Goal: Task Accomplishment & Management: Use online tool/utility

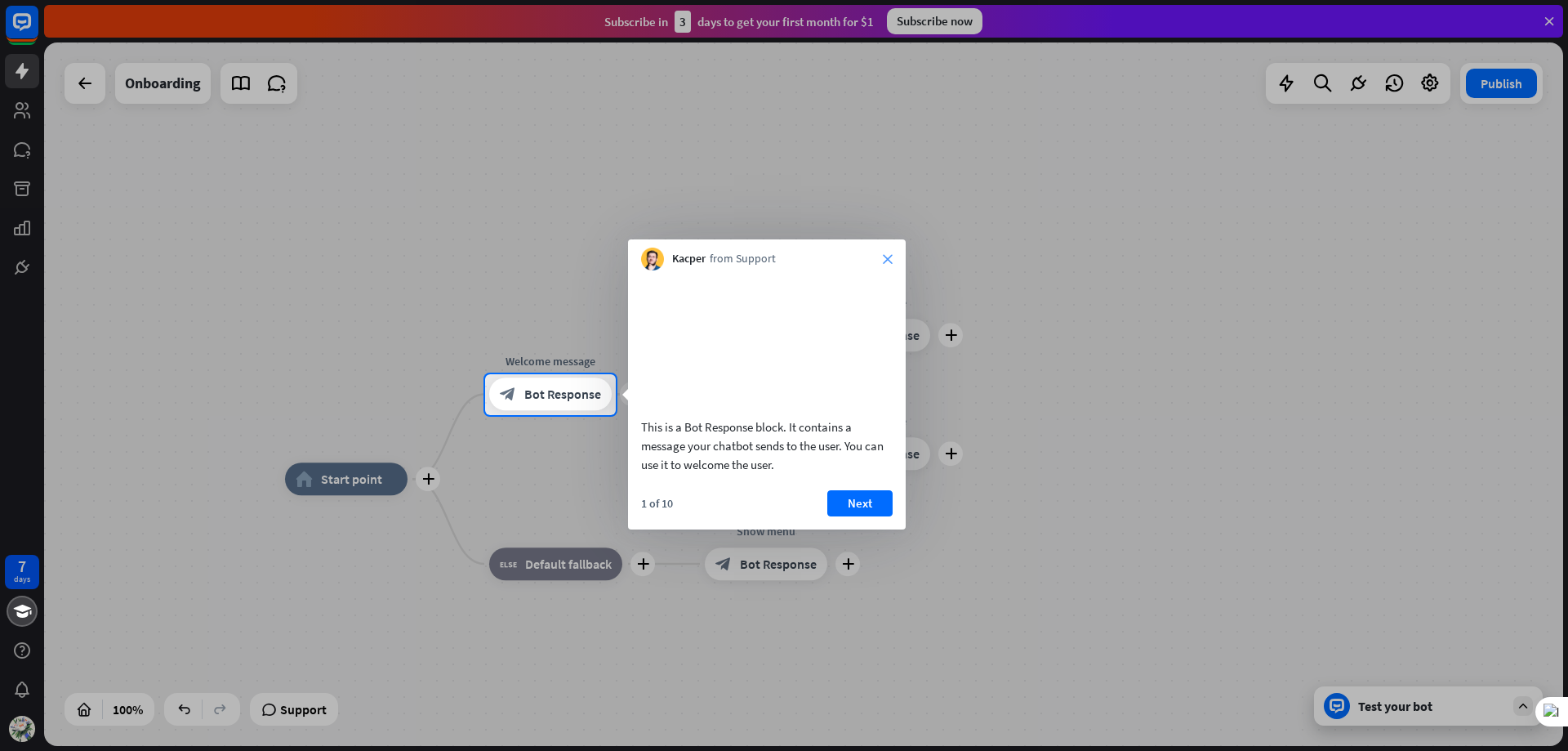
click at [889, 260] on icon "close" at bounding box center [888, 259] width 10 height 10
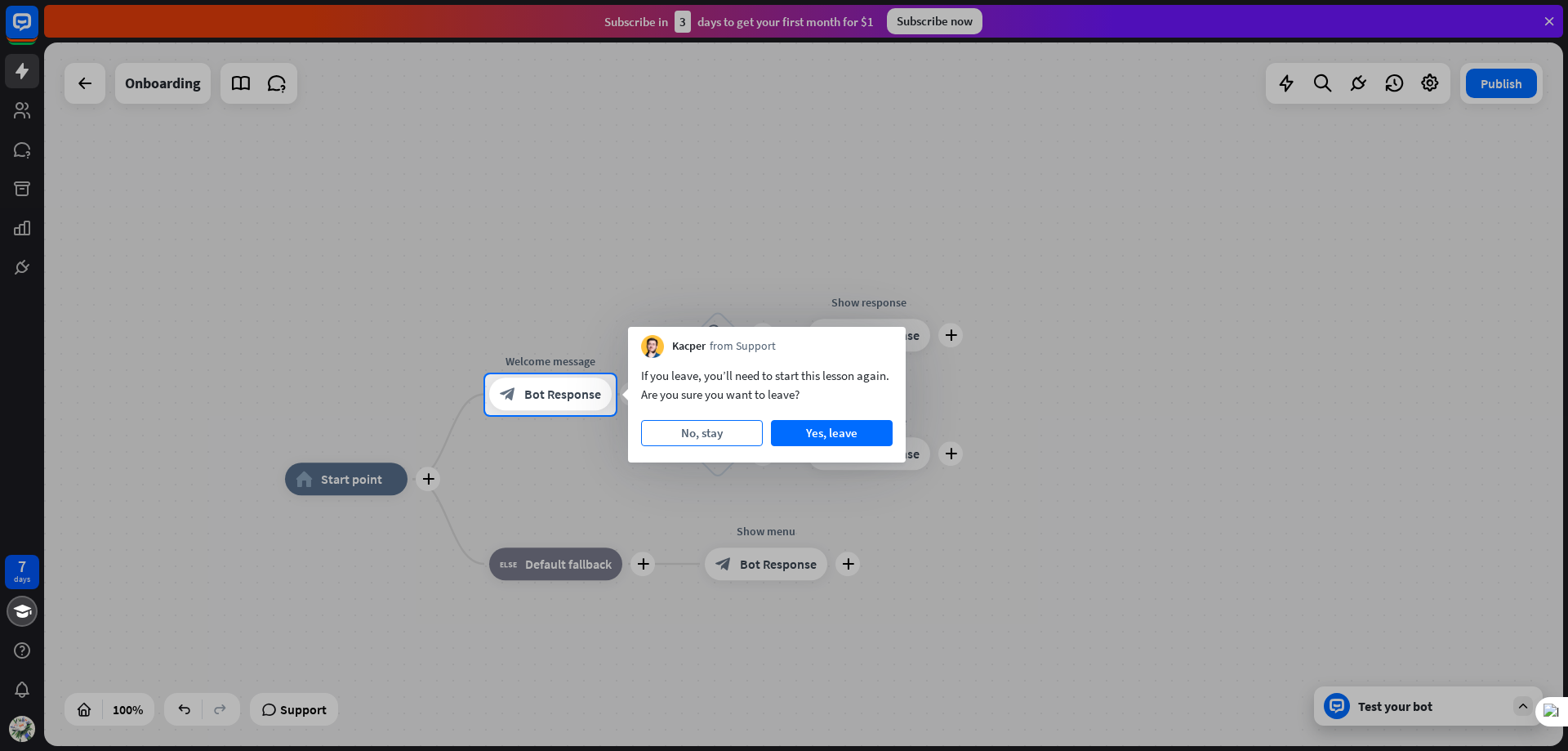
click at [719, 436] on button "No, stay" at bounding box center [701, 432] width 122 height 26
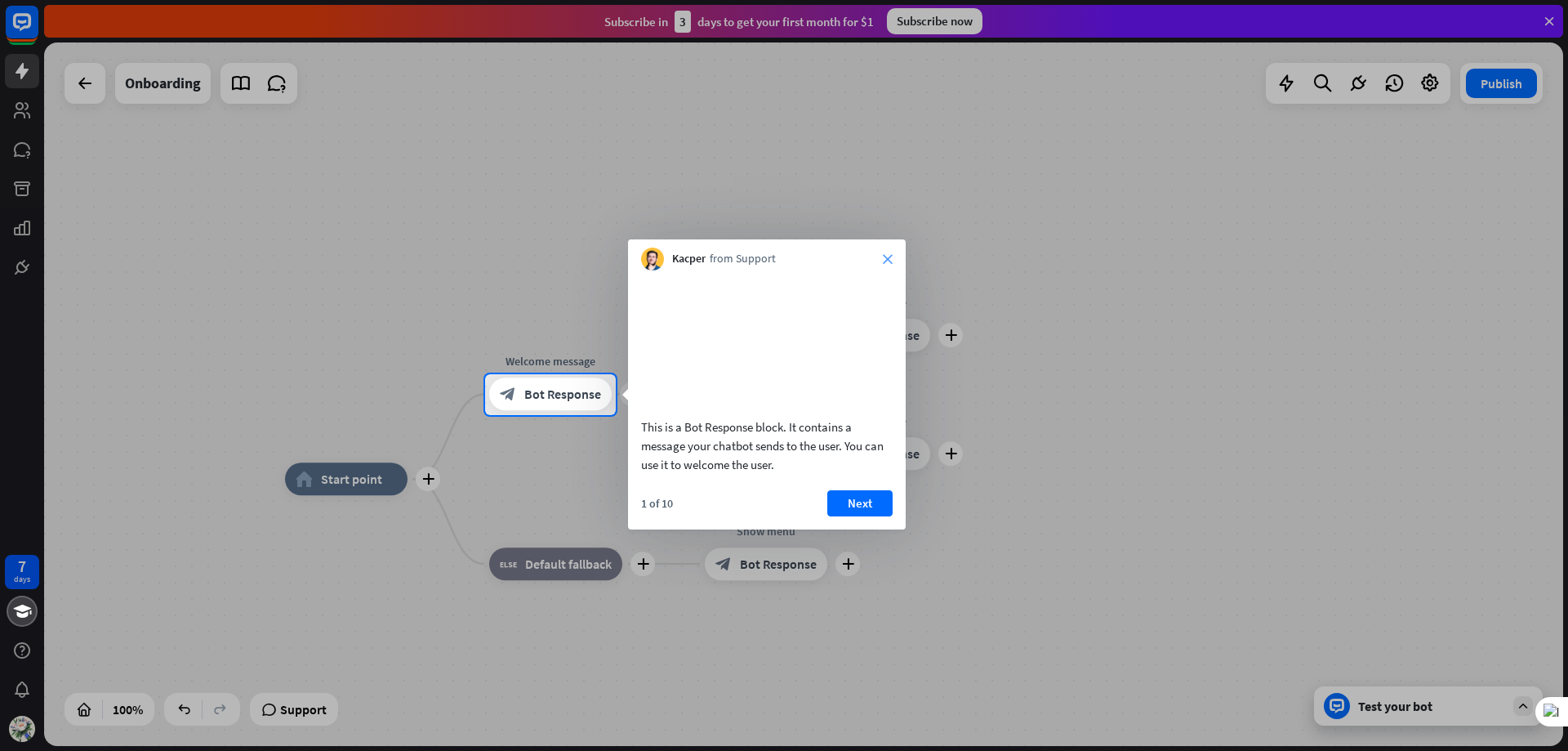
click at [890, 256] on icon "close" at bounding box center [888, 259] width 10 height 10
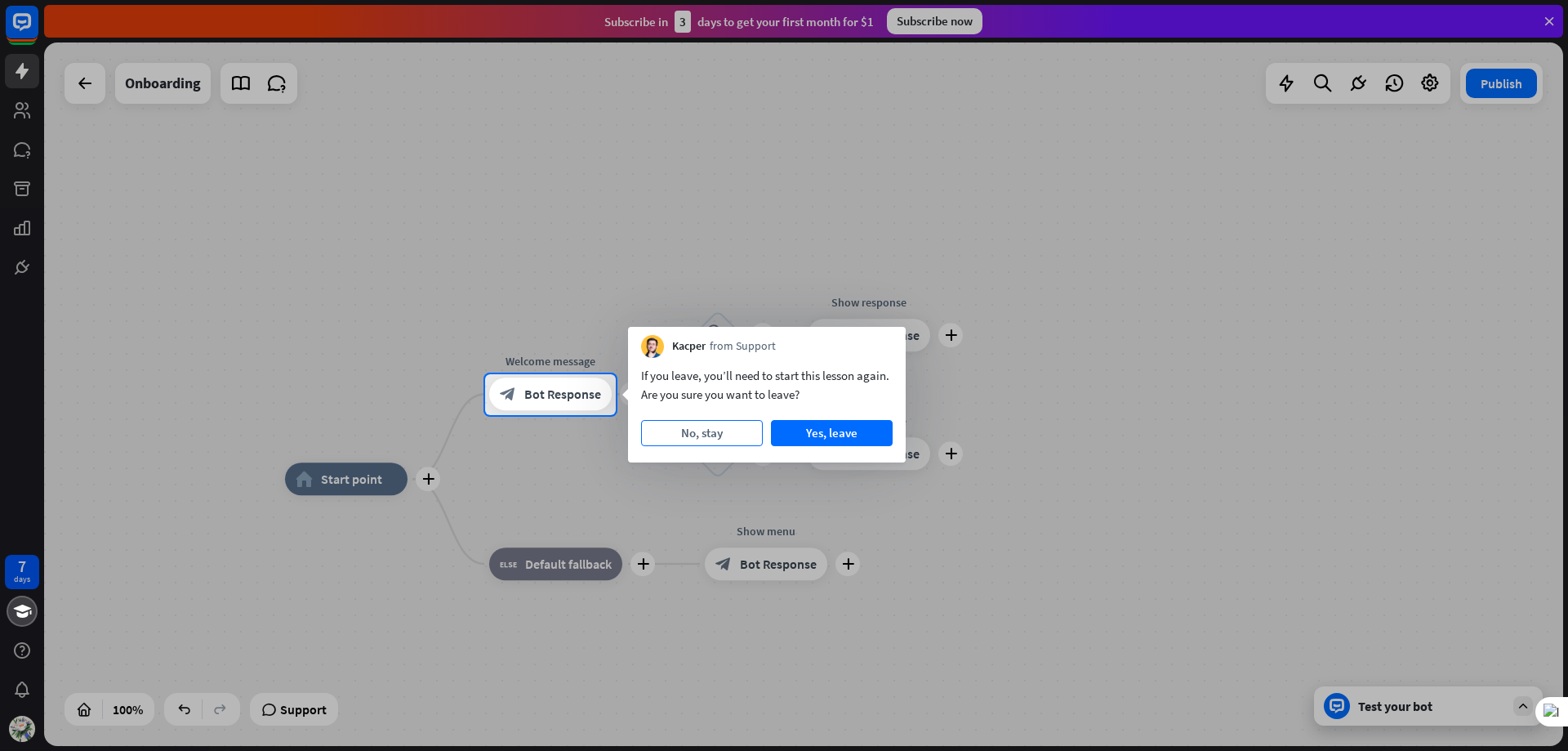
click at [731, 436] on button "No, stay" at bounding box center [701, 432] width 122 height 26
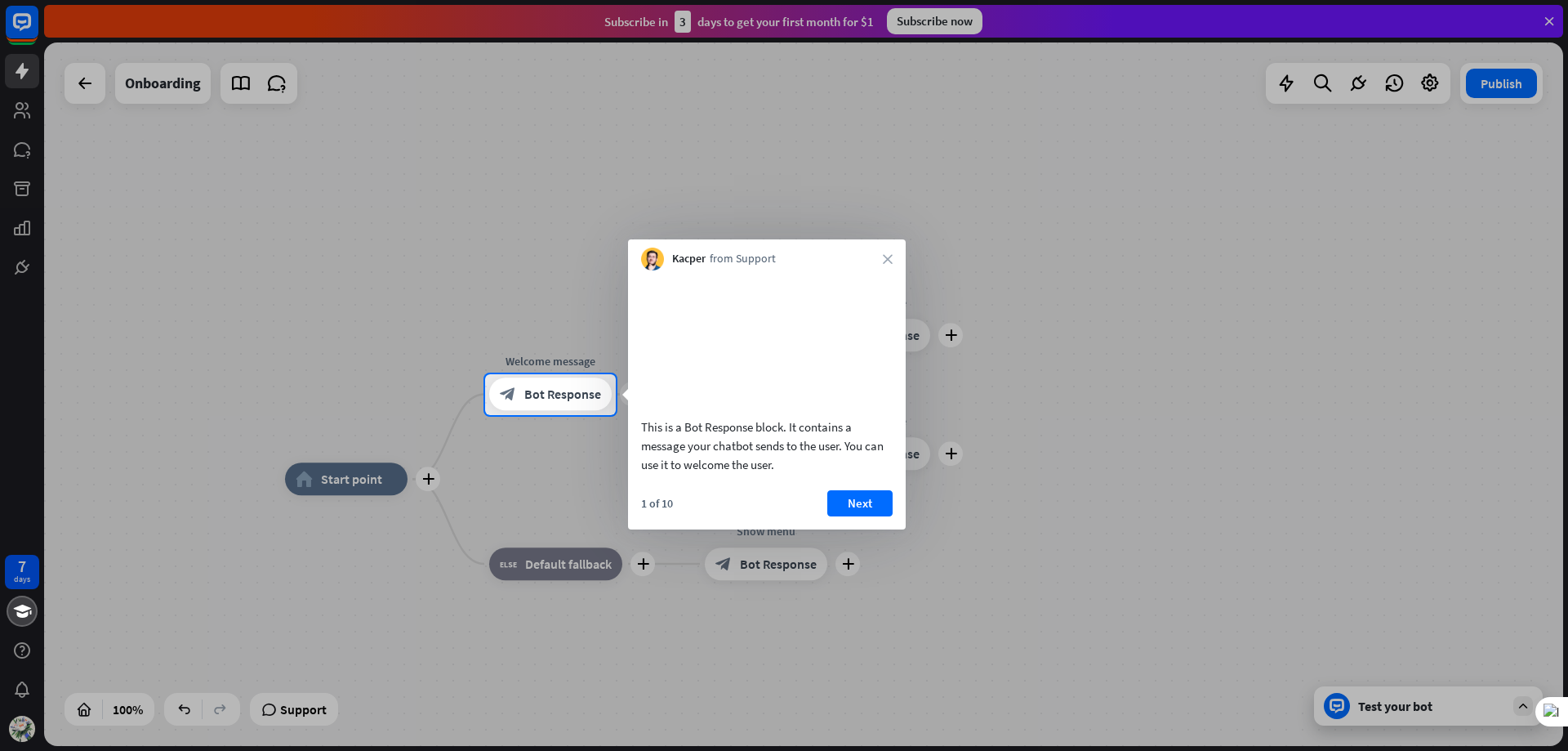
click at [891, 251] on div "Kacper from Support close" at bounding box center [767, 255] width 277 height 31
click at [892, 256] on div "Kacper from Support close" at bounding box center [767, 255] width 277 height 31
click at [892, 258] on icon "close" at bounding box center [888, 259] width 10 height 10
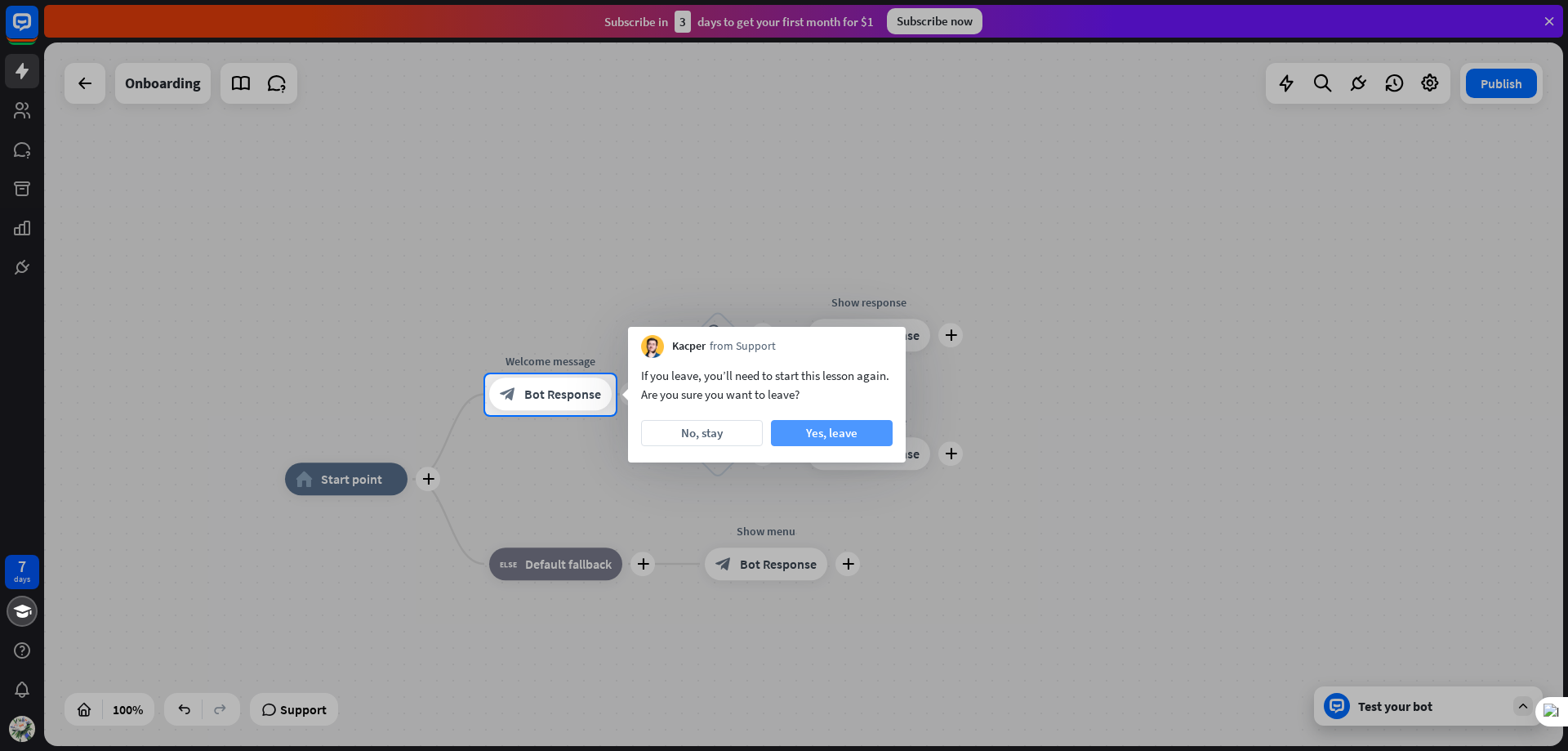
click at [839, 439] on button "Yes, leave" at bounding box center [831, 432] width 122 height 26
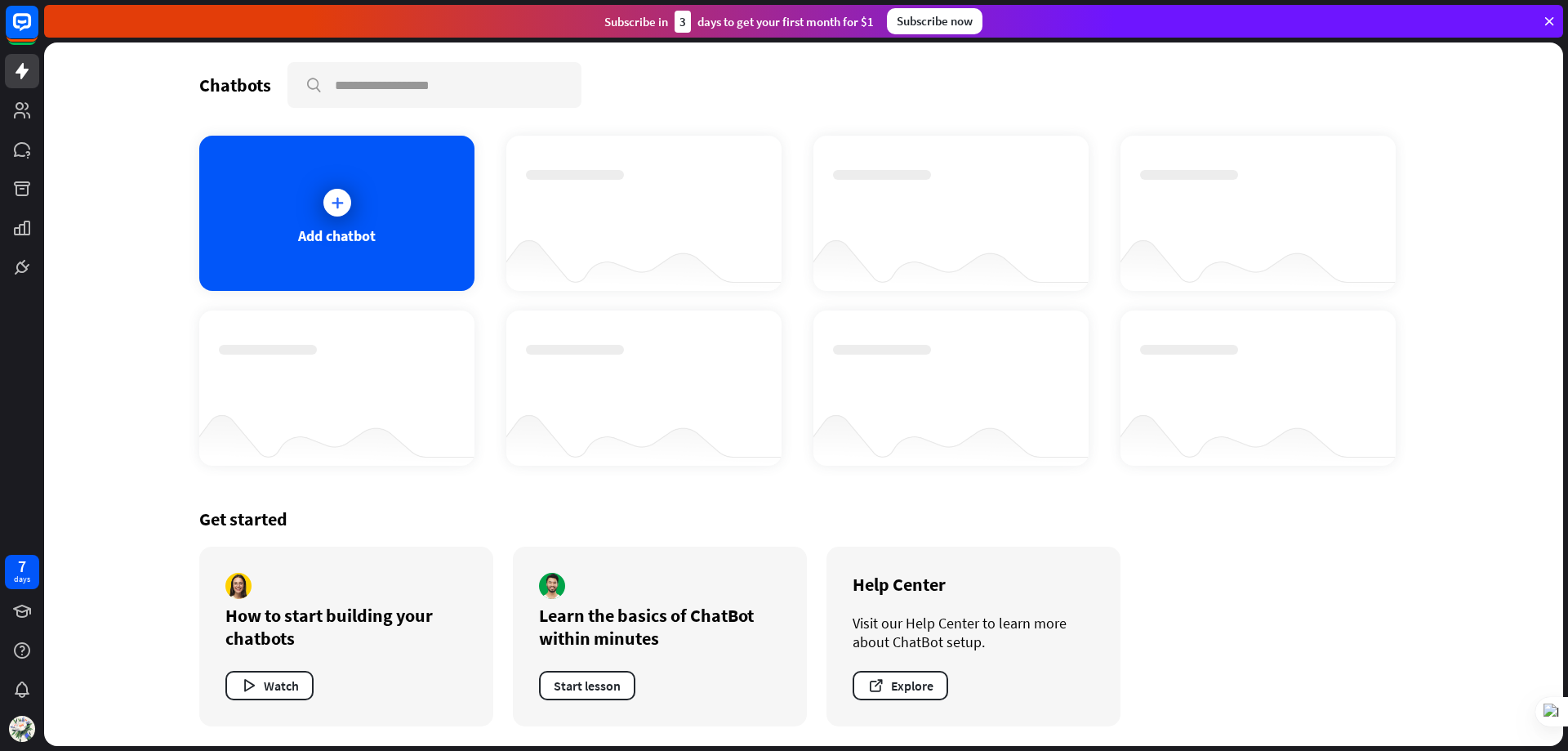
click at [1553, 28] on icon at bounding box center [1550, 22] width 15 height 15
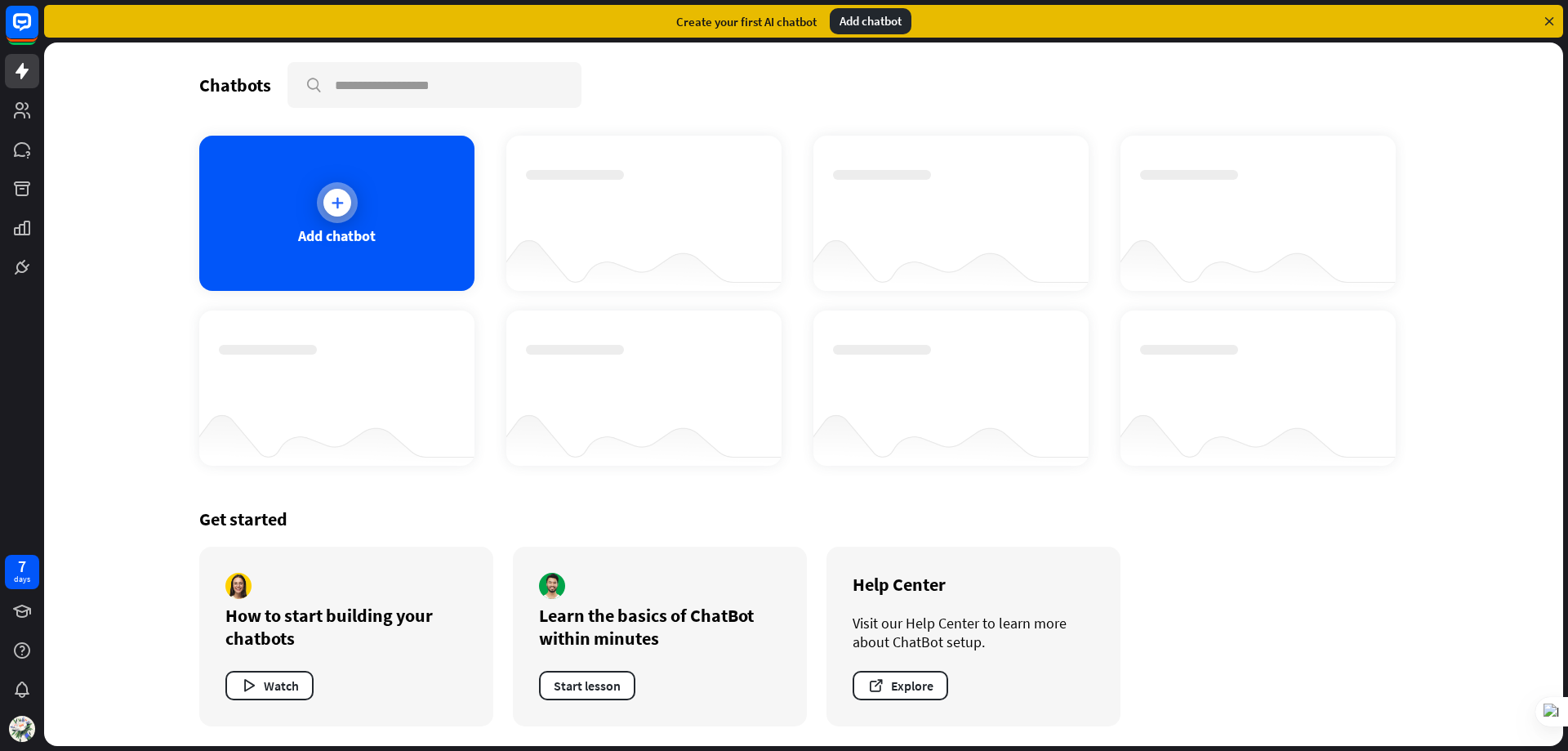
click at [394, 210] on div "Add chatbot" at bounding box center [337, 213] width 275 height 155
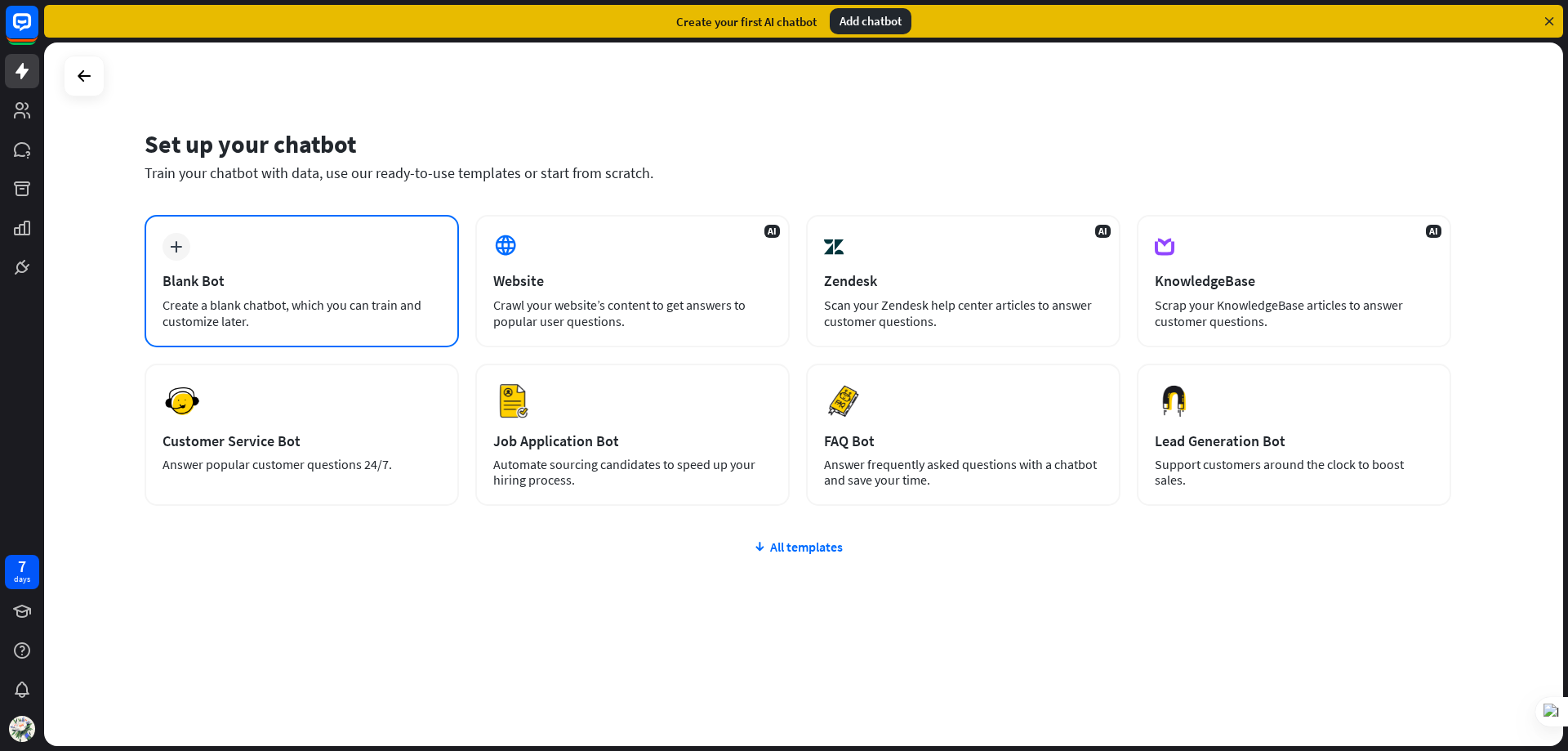
click at [356, 302] on div "Create a blank chatbot, which you can train and customize later." at bounding box center [302, 313] width 278 height 33
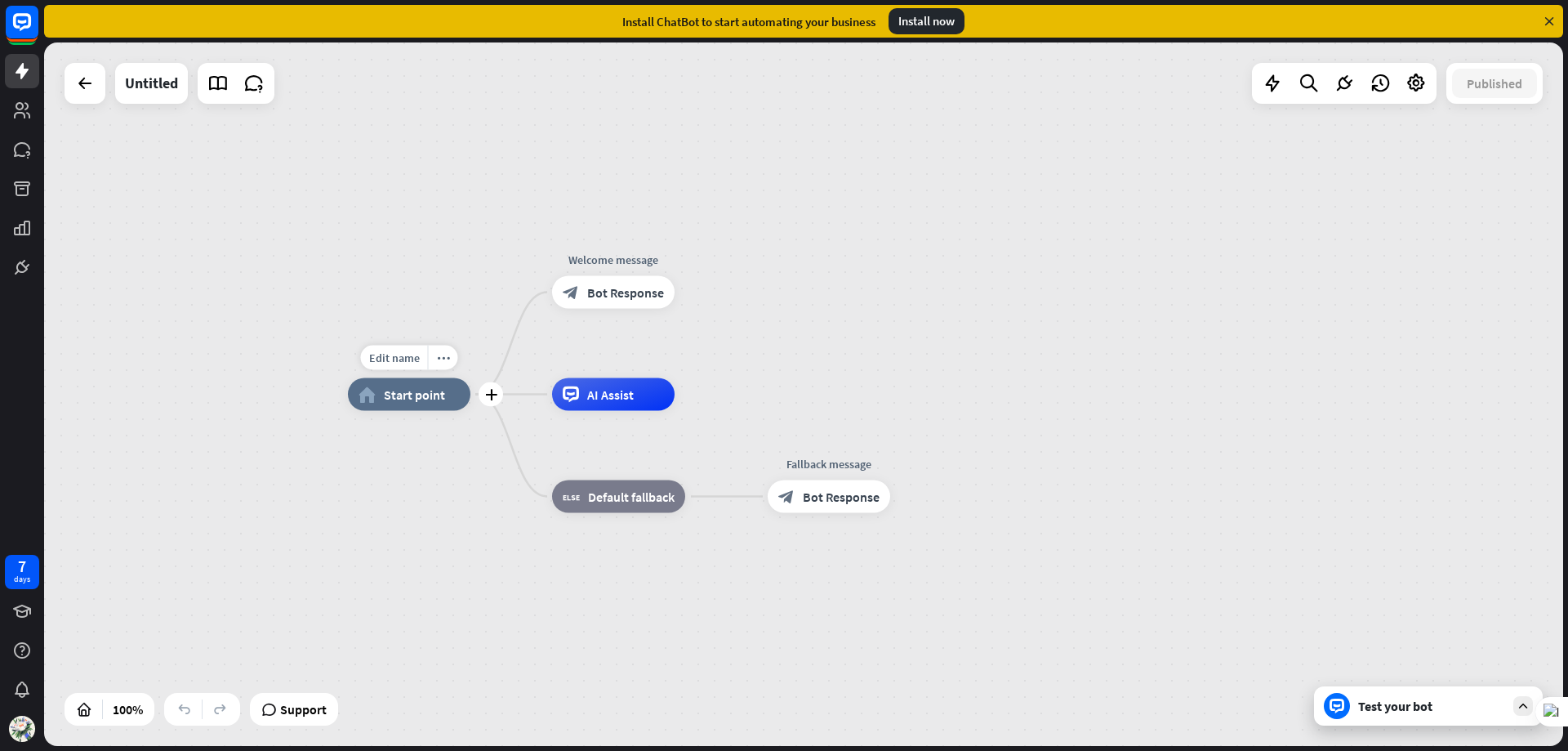
click at [419, 409] on div "home_2 Start point" at bounding box center [409, 394] width 122 height 33
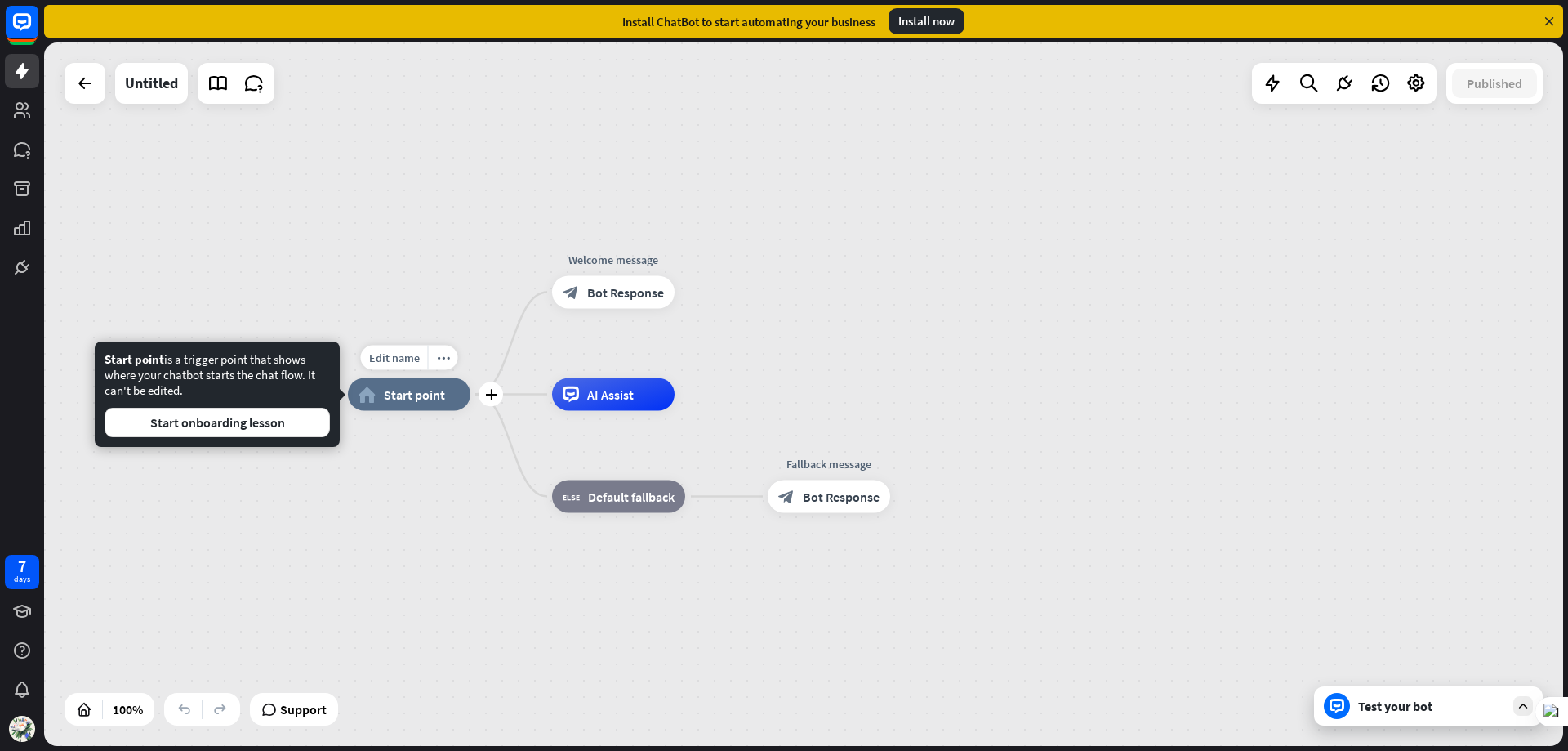
click at [410, 398] on span "Start point" at bounding box center [414, 394] width 61 height 16
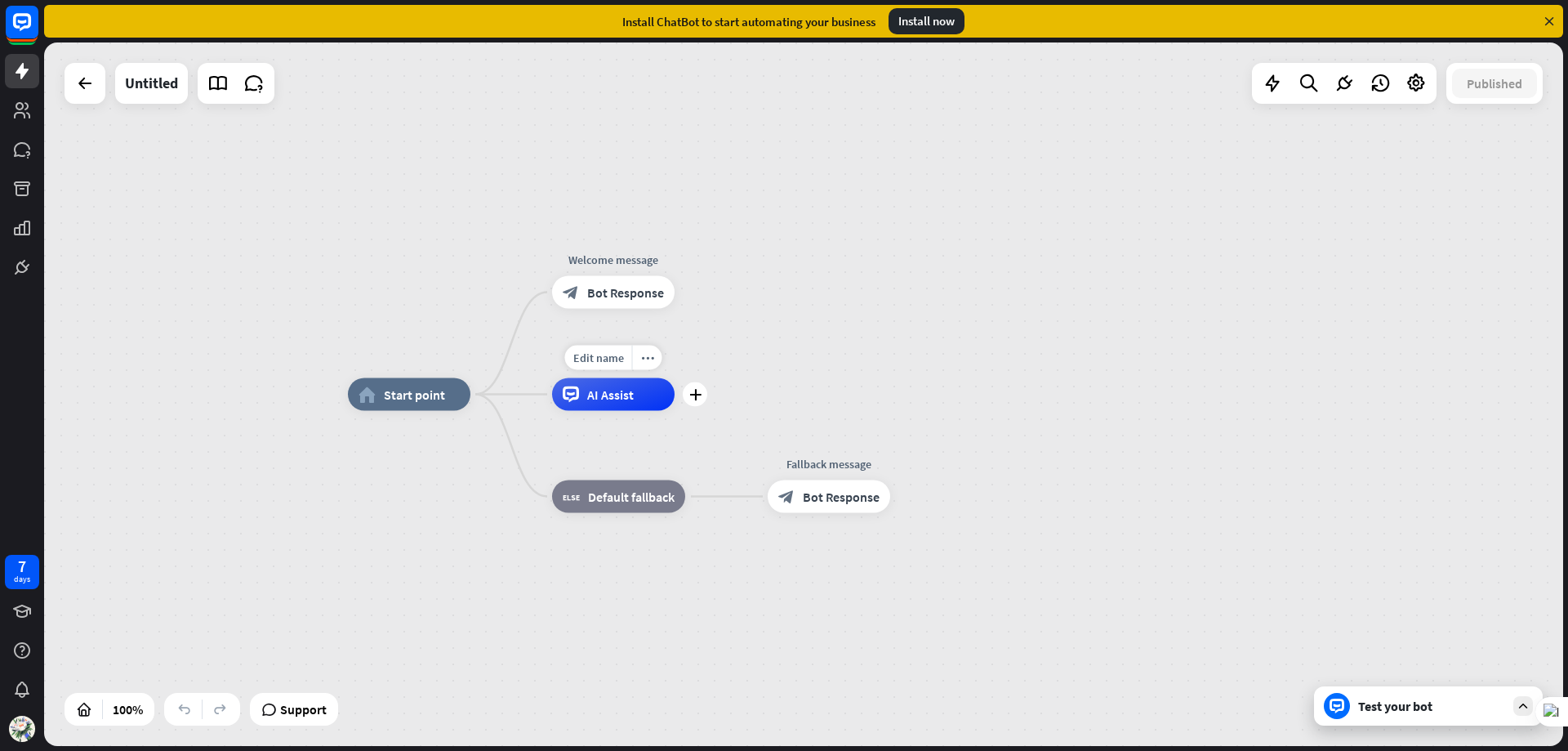
click at [606, 402] on span "AI Assist" at bounding box center [611, 394] width 47 height 16
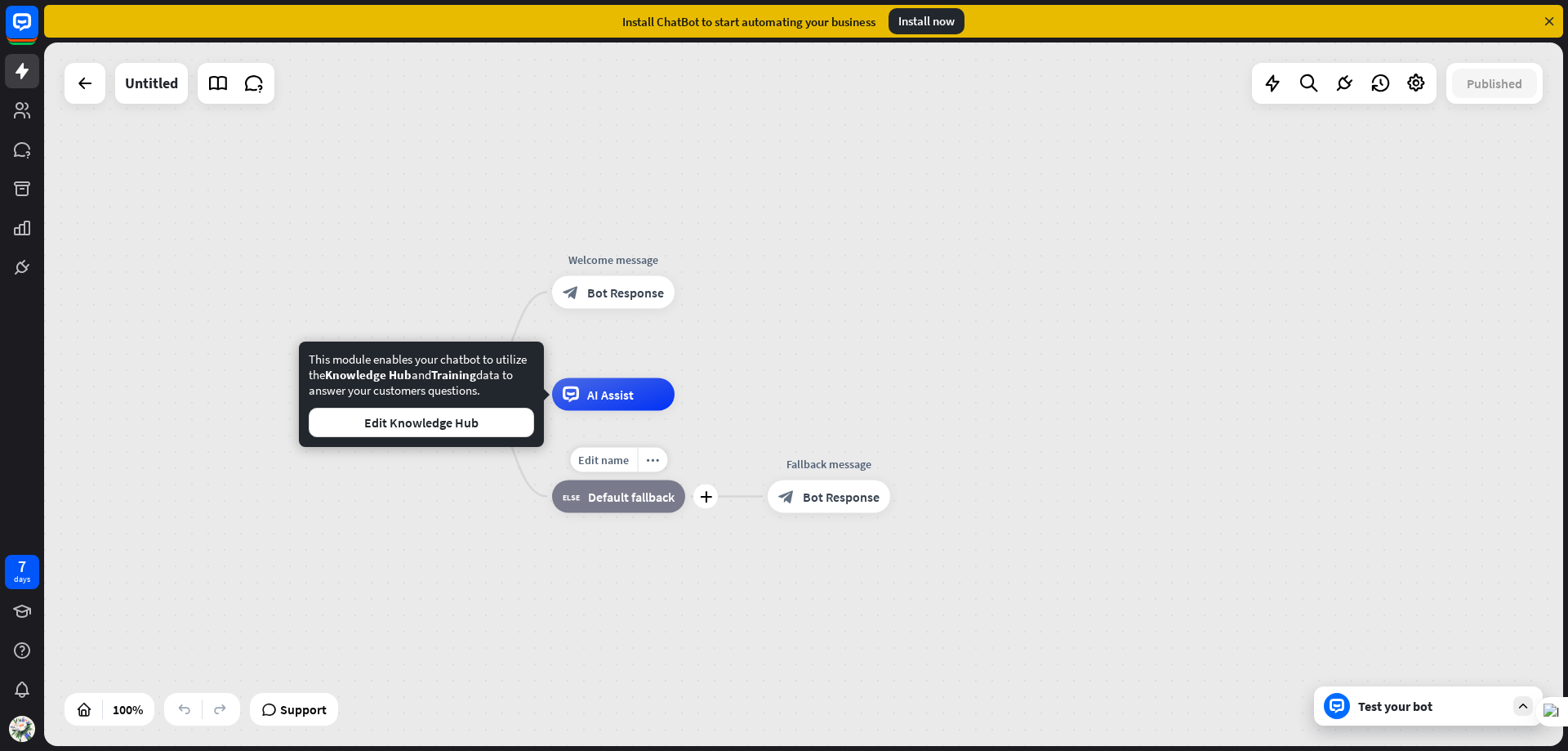
click at [590, 513] on div "Edit name more_horiz plus block_fallback Default fallback" at bounding box center [618, 496] width 133 height 33
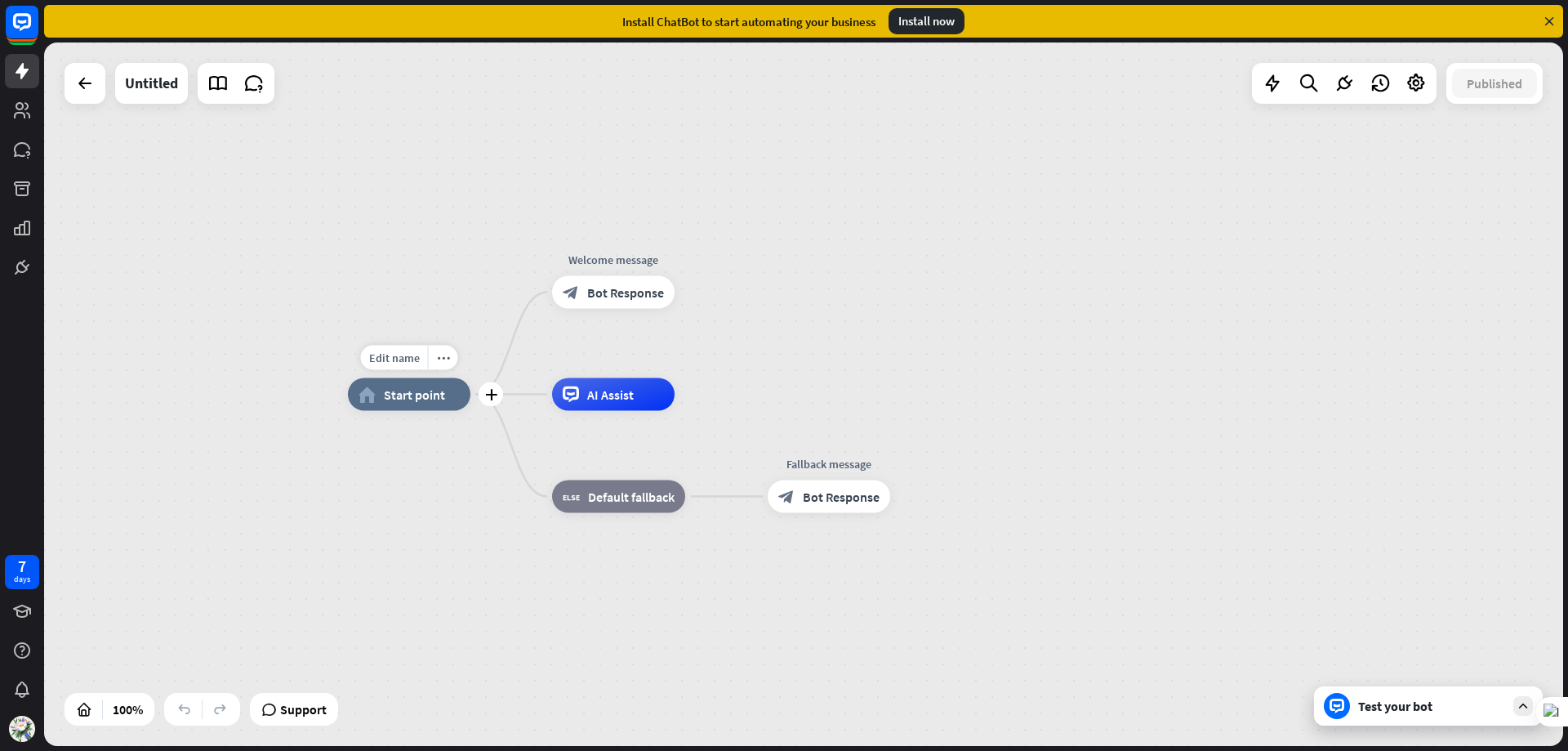
click at [406, 409] on div "home_2 Start point" at bounding box center [409, 394] width 122 height 33
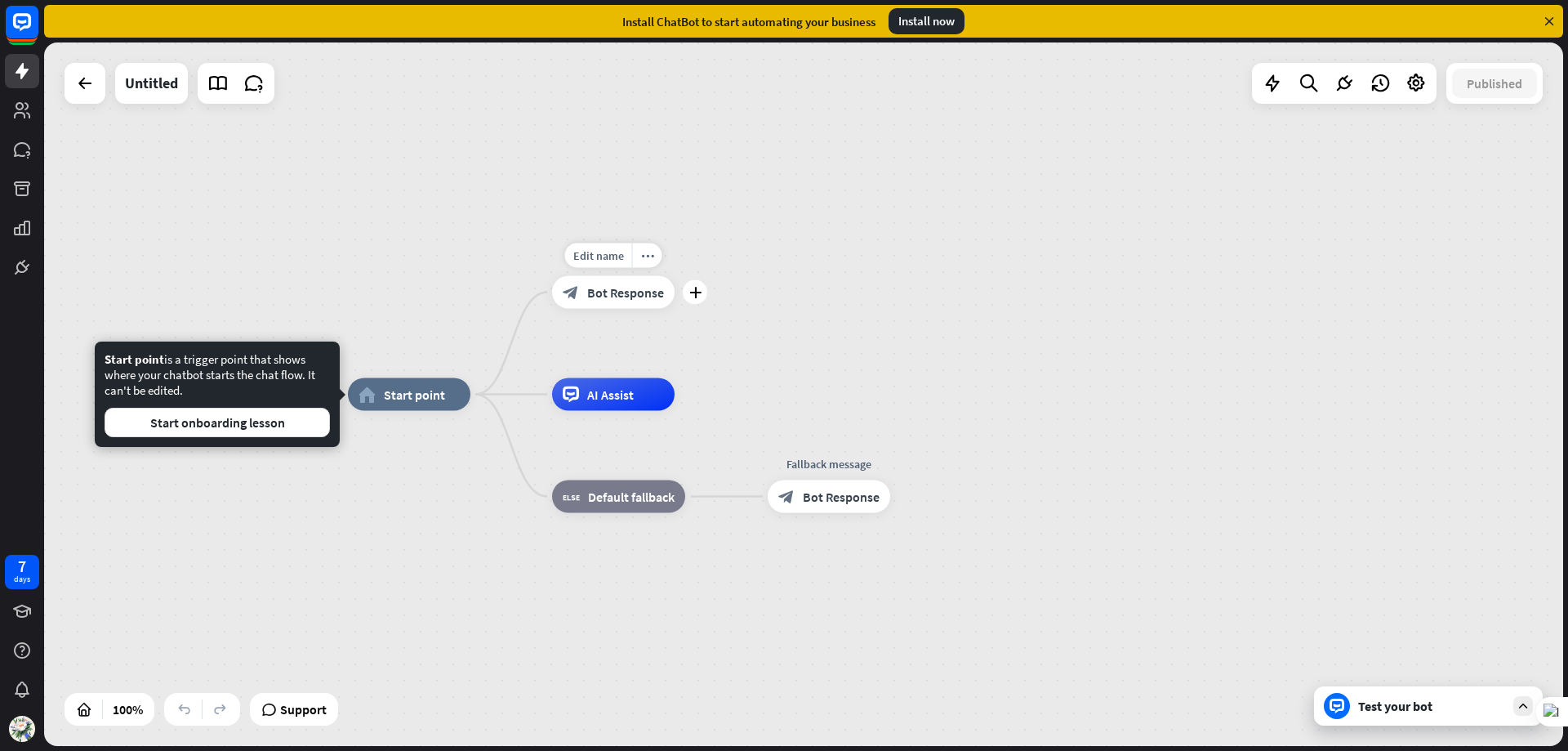
click at [599, 305] on div "block_bot_response Bot Response" at bounding box center [613, 292] width 122 height 33
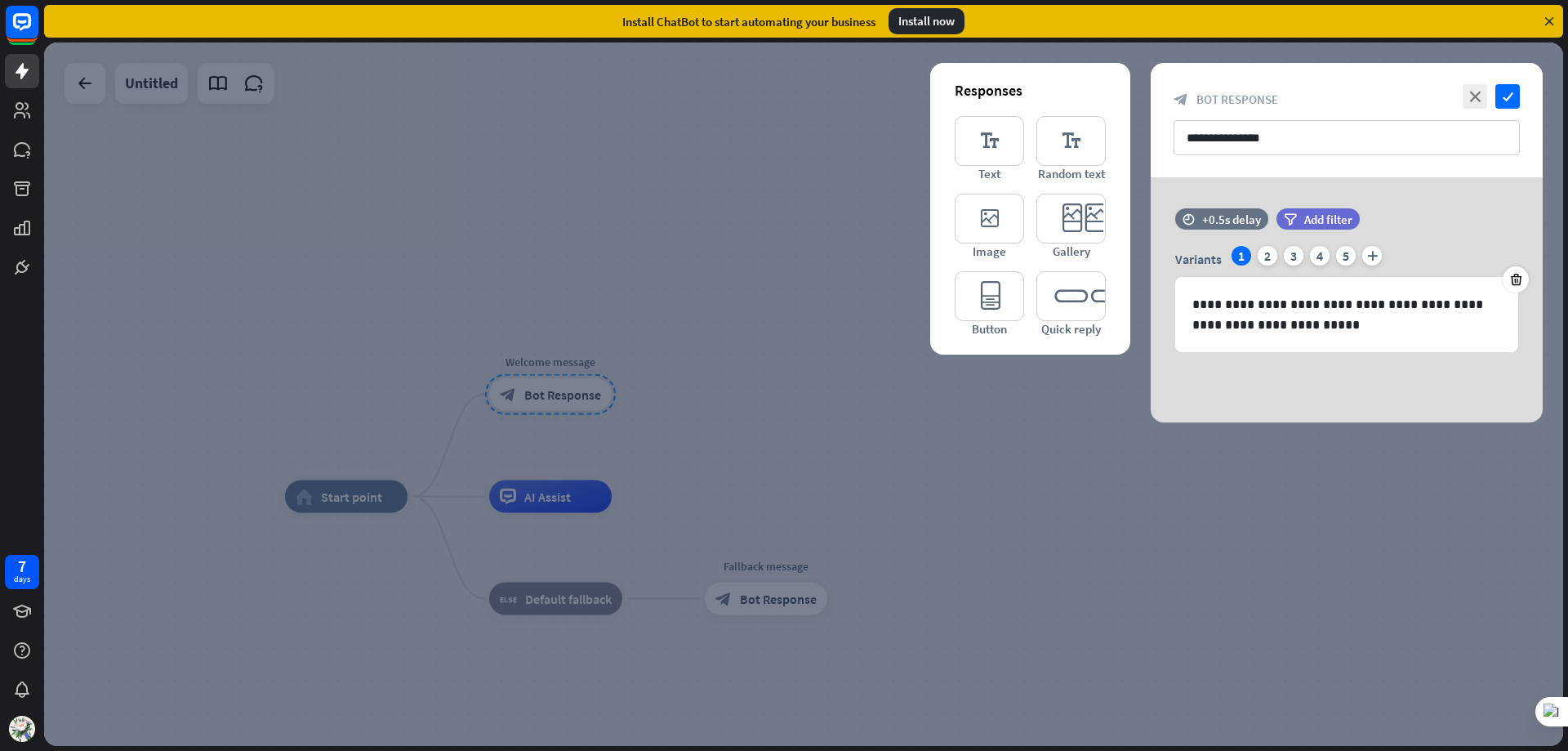
click at [1178, 539] on div at bounding box center [804, 394] width 1519 height 703
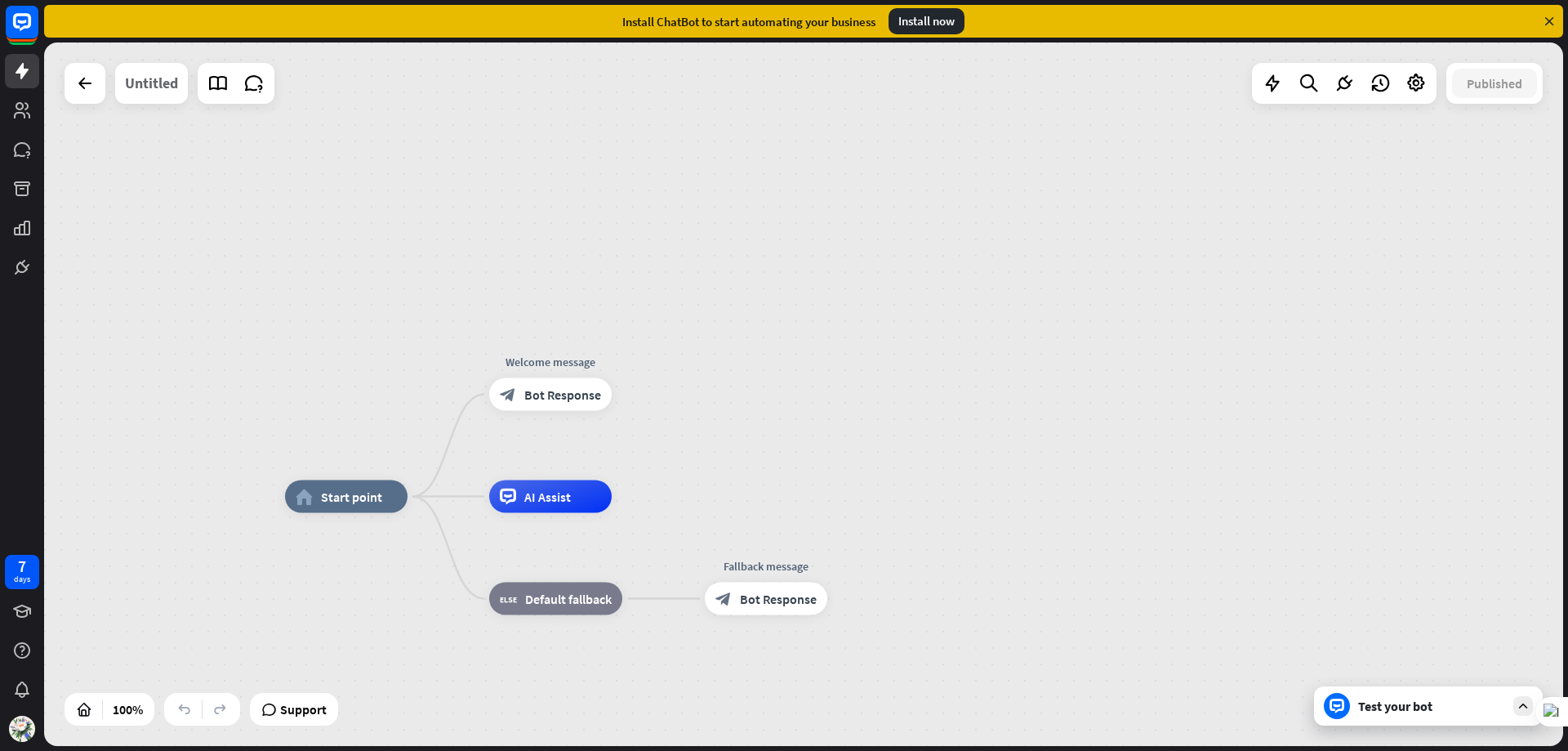
click at [154, 90] on div "Untitled" at bounding box center [151, 83] width 53 height 41
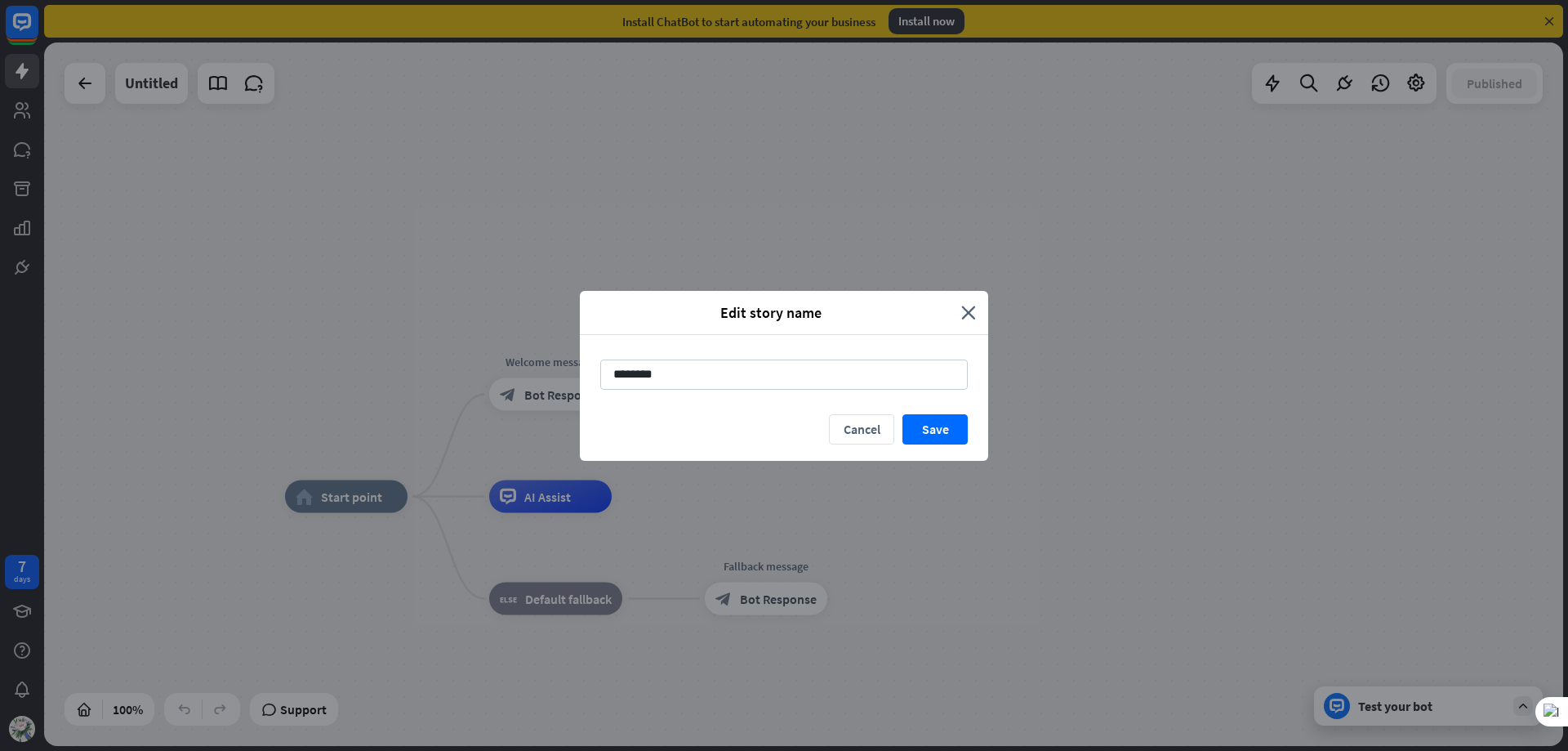
click at [978, 309] on div "Edit story name close" at bounding box center [784, 313] width 408 height 44
click at [973, 308] on icon "close" at bounding box center [969, 313] width 15 height 18
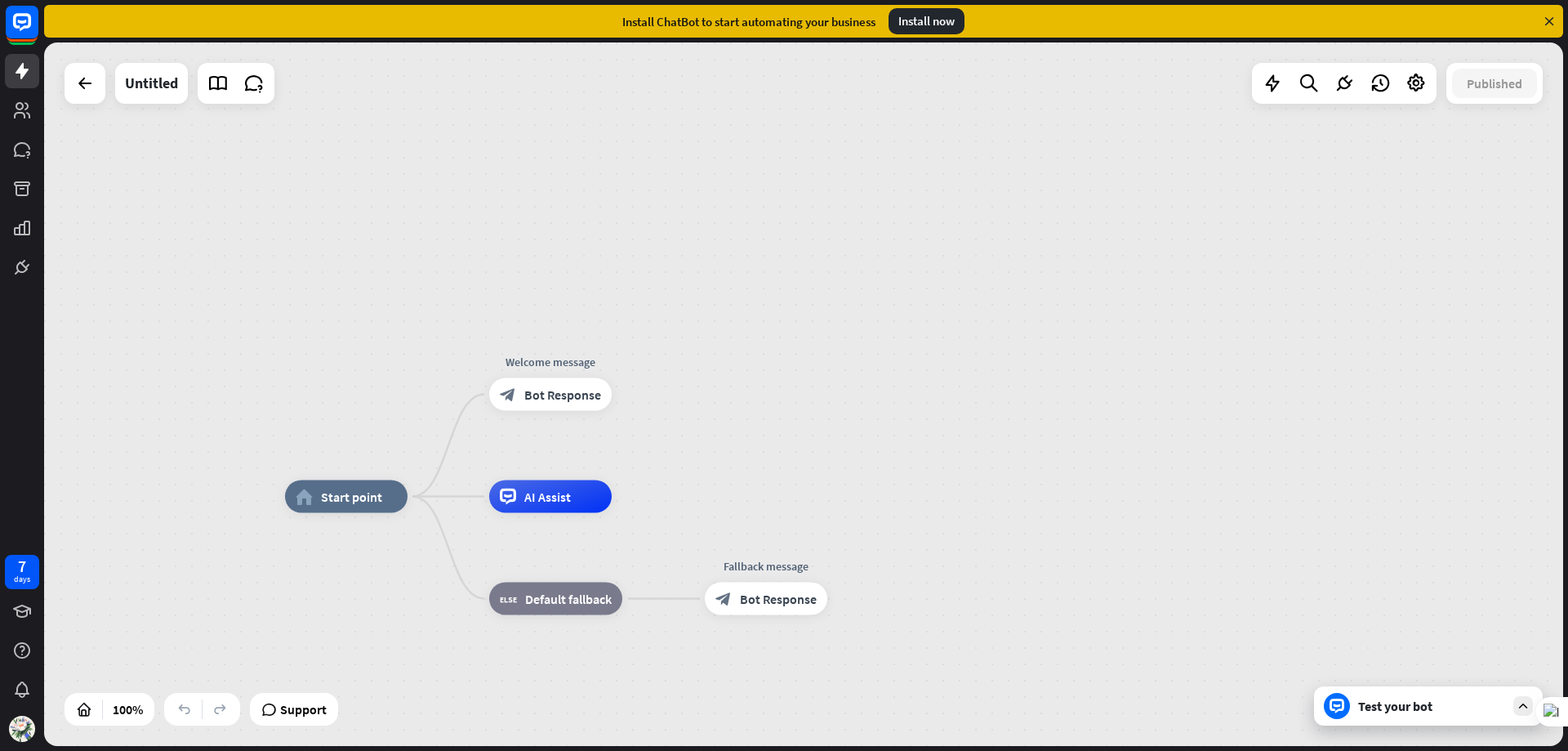
drag, startPoint x: 785, startPoint y: 80, endPoint x: 820, endPoint y: 178, distance: 104.1
click at [786, 80] on div "home_2 Start point Welcome message block_bot_response Bot Response AI Assist bl…" at bounding box center [804, 394] width 1519 height 703
click at [18, 728] on img at bounding box center [22, 728] width 26 height 26
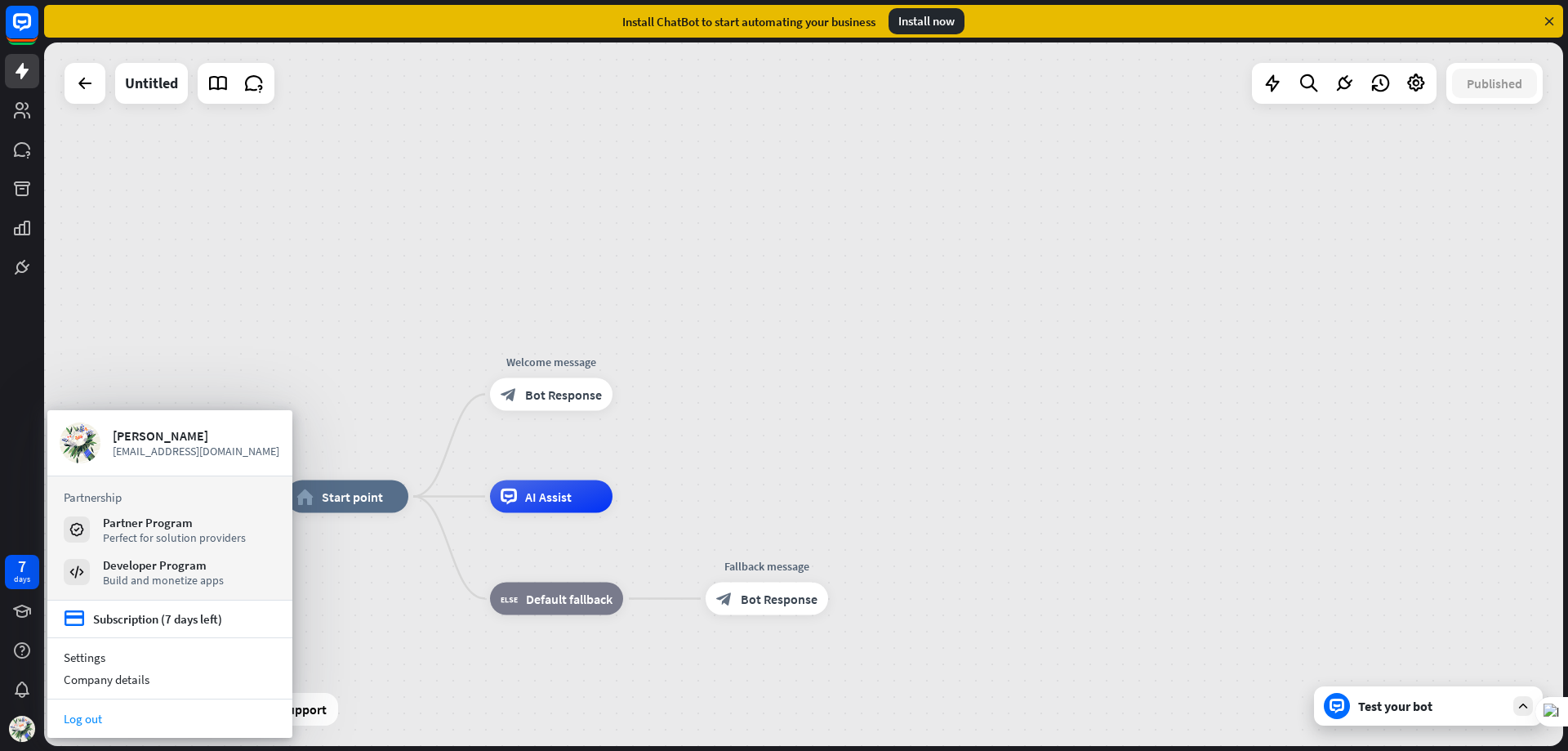
click at [134, 721] on link "Log out" at bounding box center [170, 718] width 245 height 22
